Goal: Check status: Check status

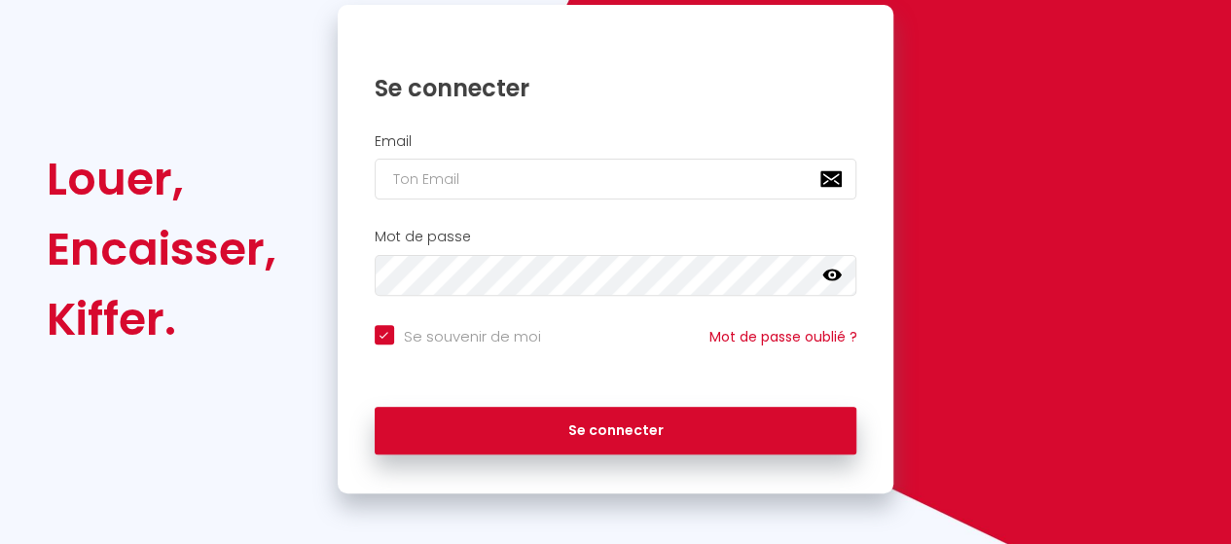
scroll to position [210, 0]
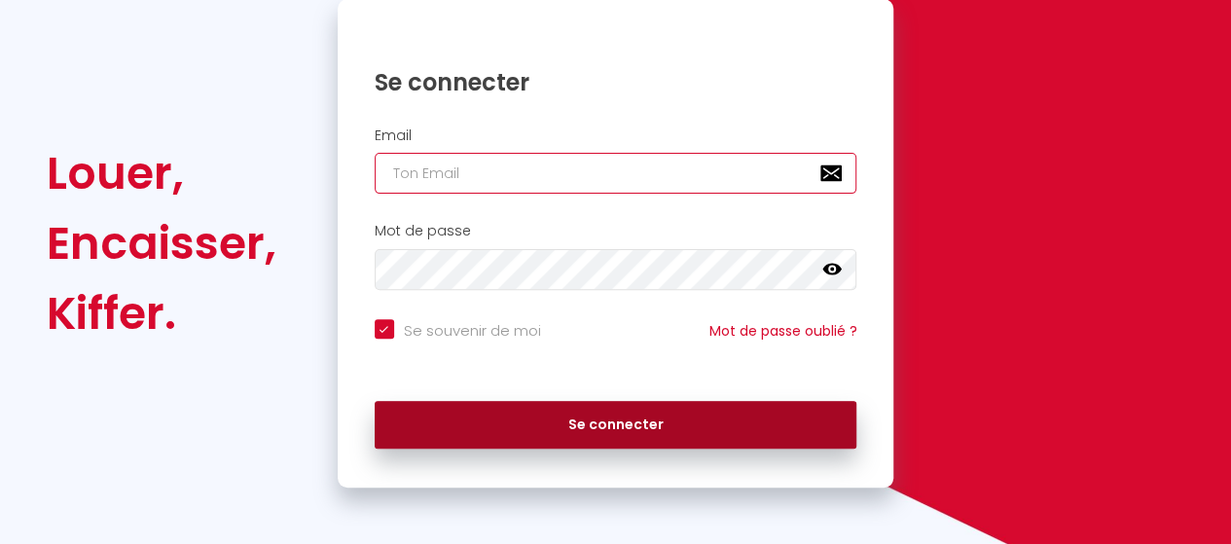
type input "[EMAIL_ADDRESS][DOMAIN_NAME]"
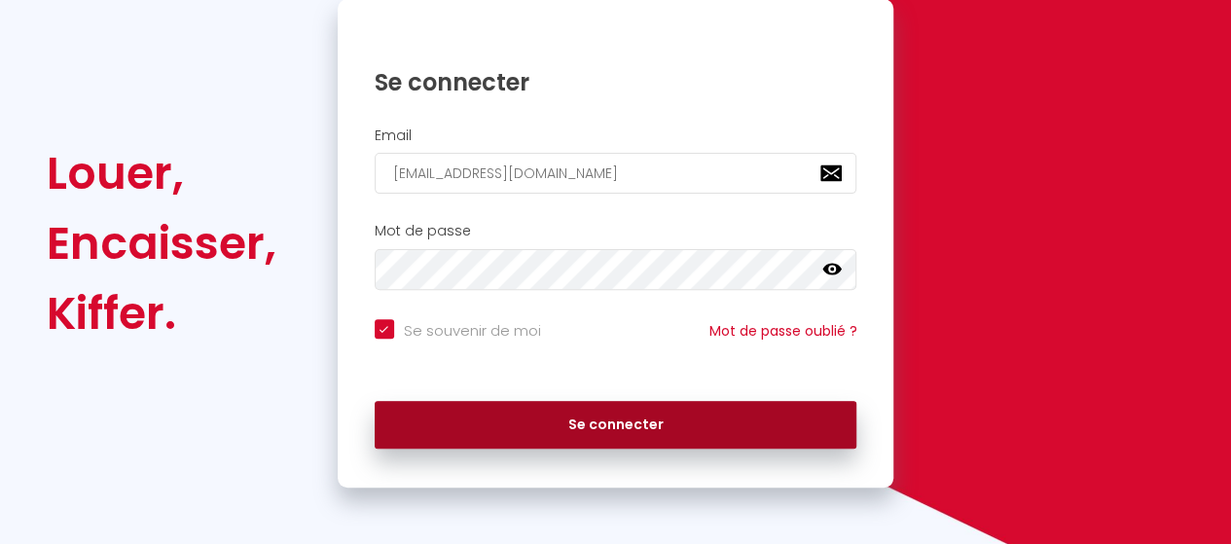
click at [640, 429] on button "Se connecter" at bounding box center [616, 425] width 482 height 49
checkbox input "true"
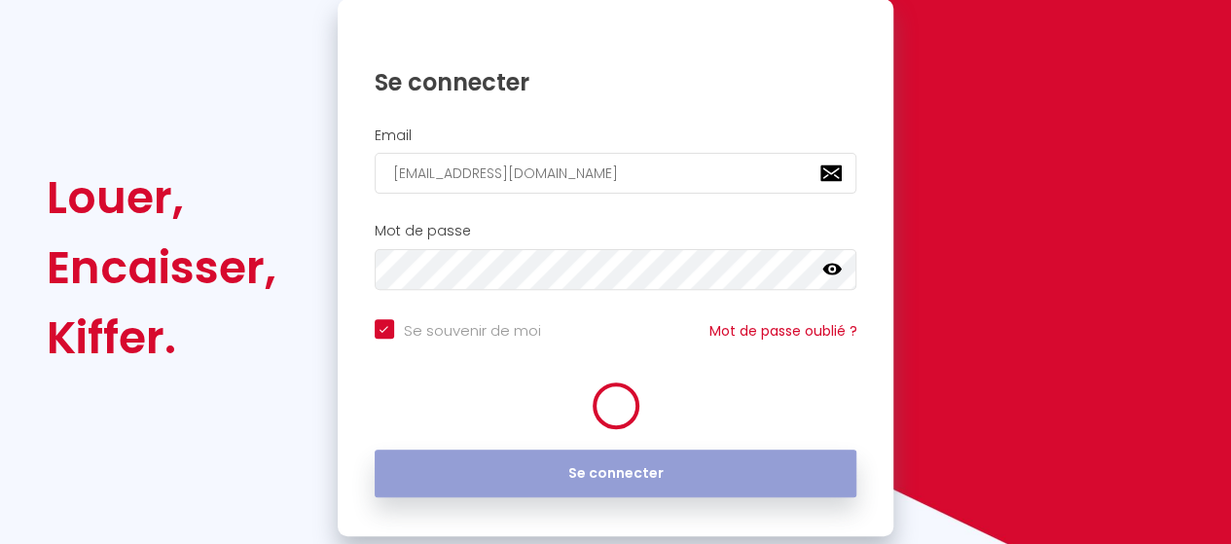
scroll to position [234, 0]
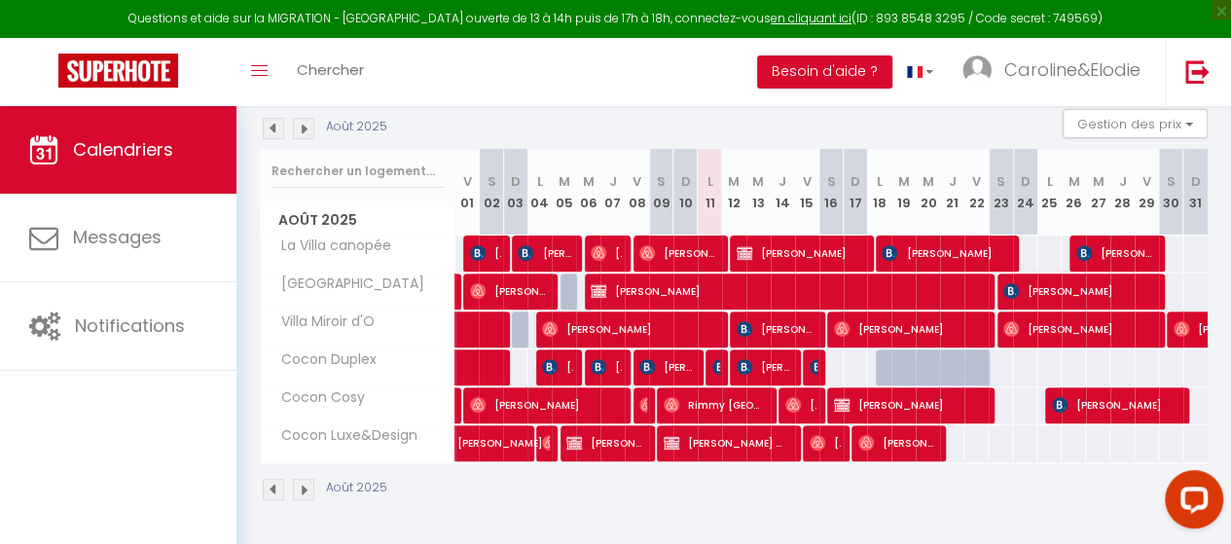
scroll to position [219, 0]
click at [713, 436] on span "[PERSON_NAME] GODET" at bounding box center [725, 442] width 125 height 37
select select "OK"
select select "0"
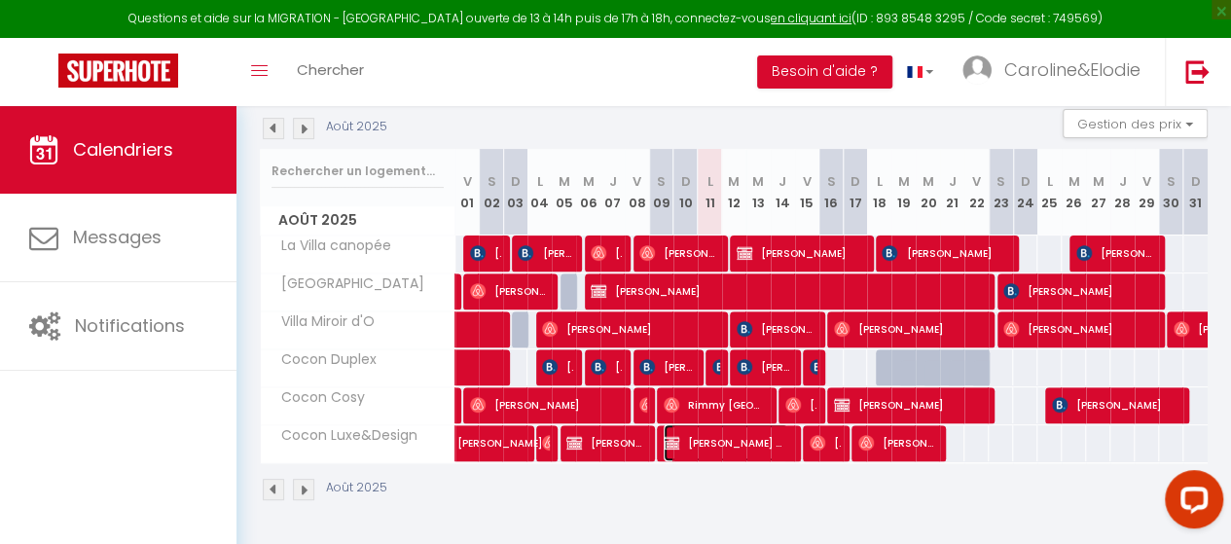
select select "0"
select select "1"
select select
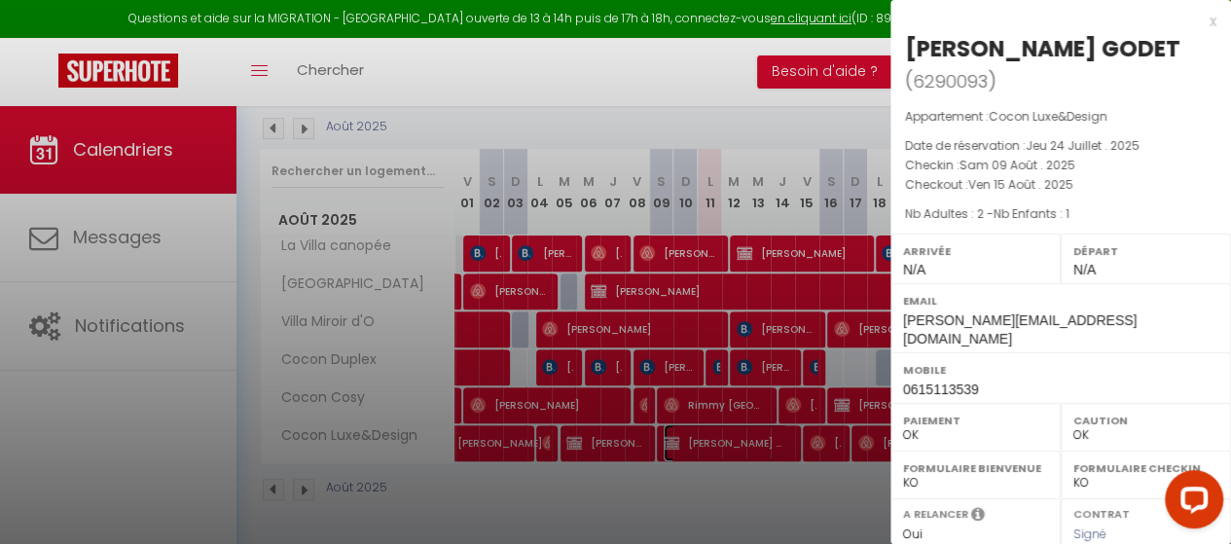
scroll to position [62, 0]
